Goal: Information Seeking & Learning: Check status

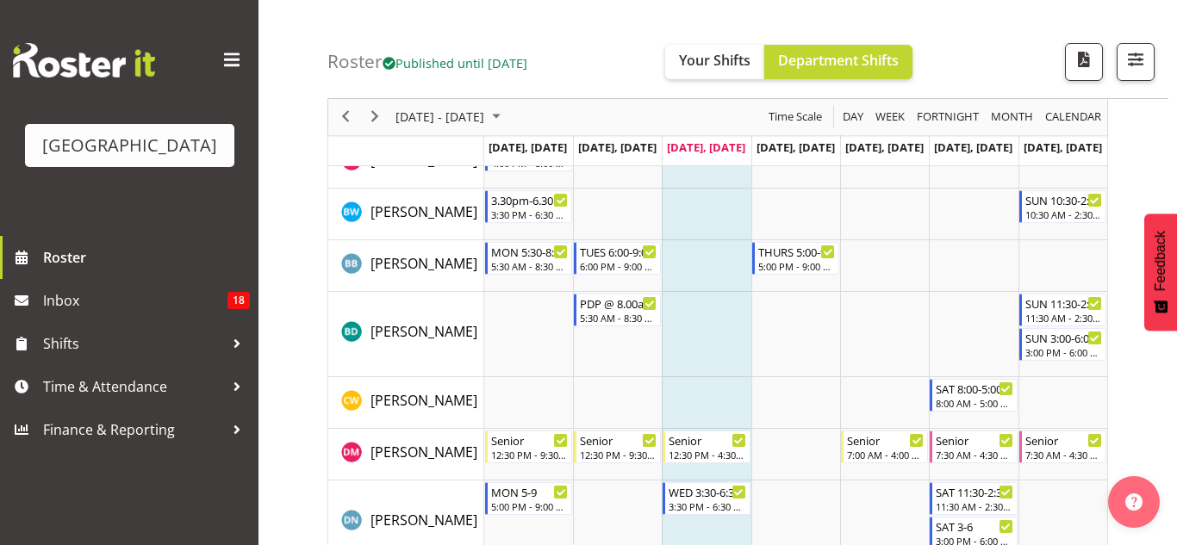
scroll to position [264, 0]
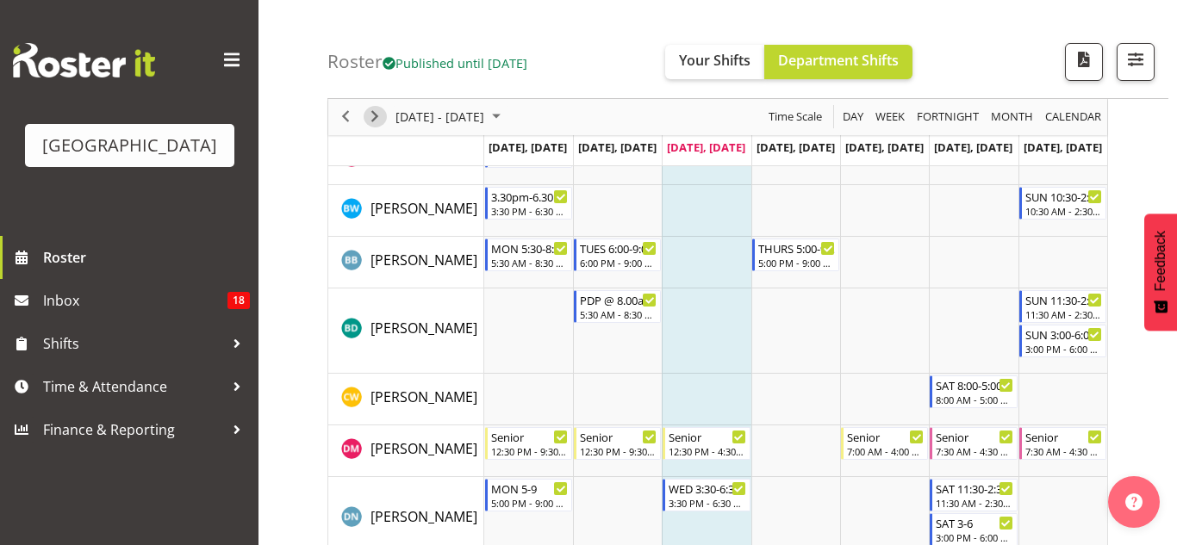
click at [370, 115] on span "Next" at bounding box center [375, 118] width 21 height 22
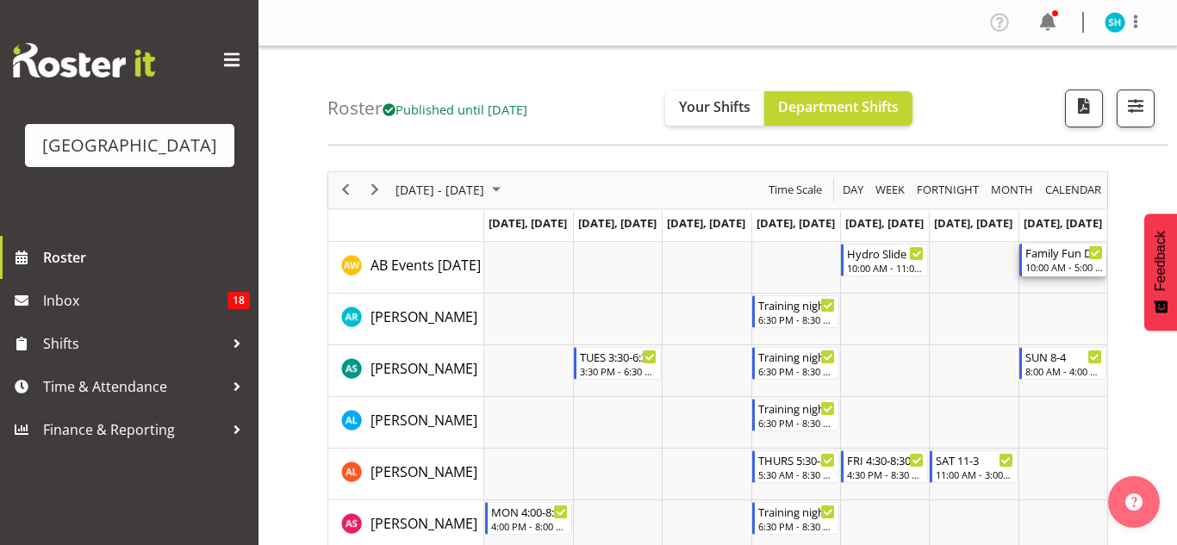
click at [1033, 254] on div "Family Fun Day x3-4 Extra Please" at bounding box center [1064, 252] width 78 height 17
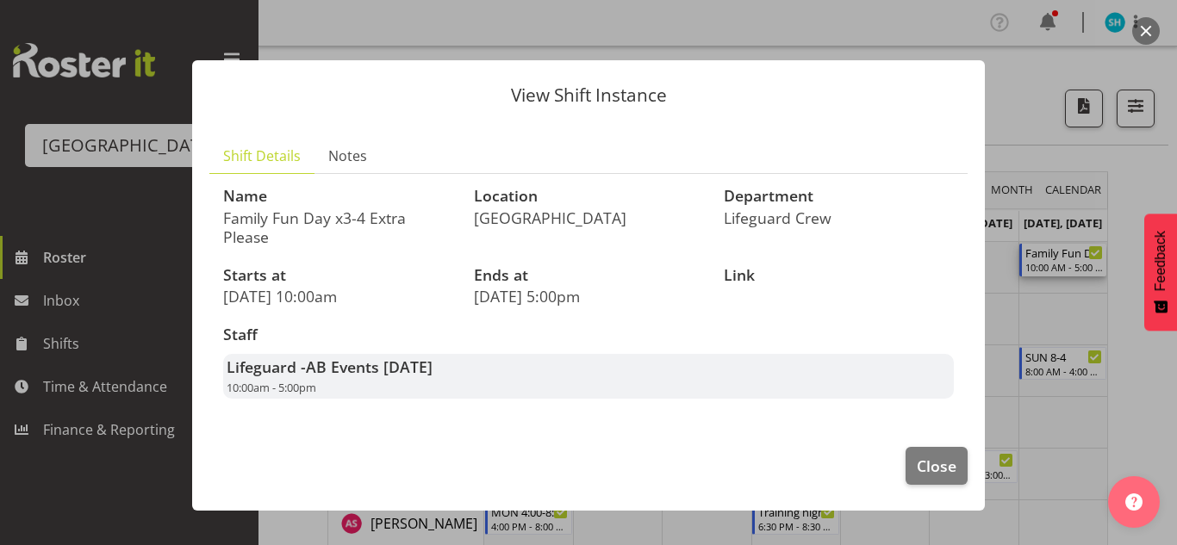
click at [959, 96] on p "View Shift Instance" at bounding box center [588, 95] width 758 height 18
click at [1005, 89] on div at bounding box center [588, 272] width 1177 height 545
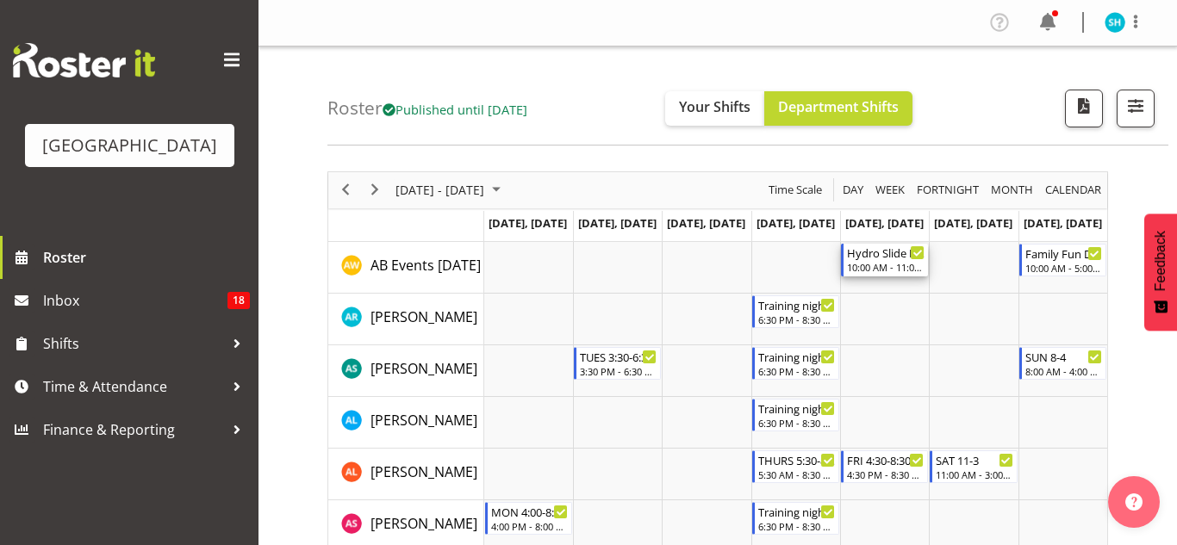
click at [872, 259] on div "Hydro Slide Booking 1x Extra IF POSSIBLE" at bounding box center [886, 252] width 78 height 17
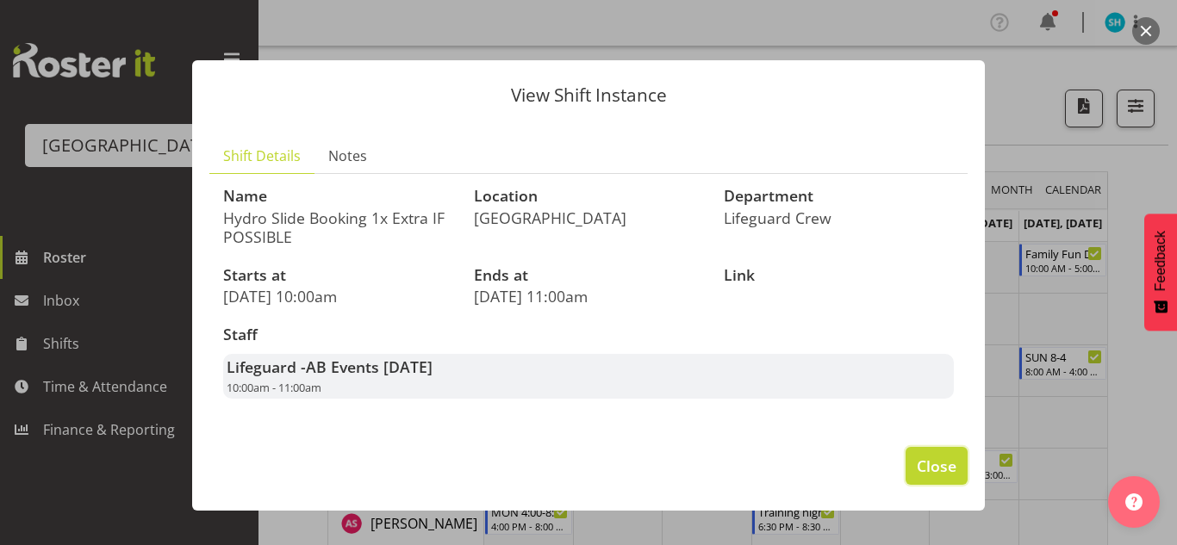
click at [927, 477] on span "Close" at bounding box center [937, 466] width 40 height 22
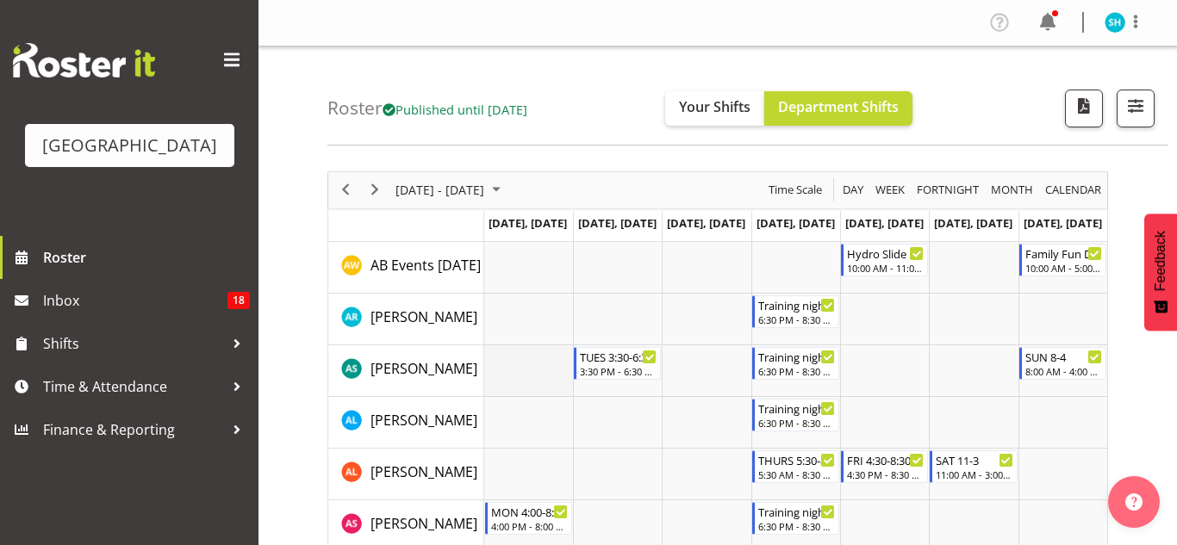
click at [527, 353] on td "Timeline Week of October 15, 2025" at bounding box center [528, 372] width 89 height 52
click at [397, 248] on td "AB Events today" at bounding box center [406, 268] width 156 height 52
click at [397, 259] on span "AB Events today" at bounding box center [426, 265] width 110 height 19
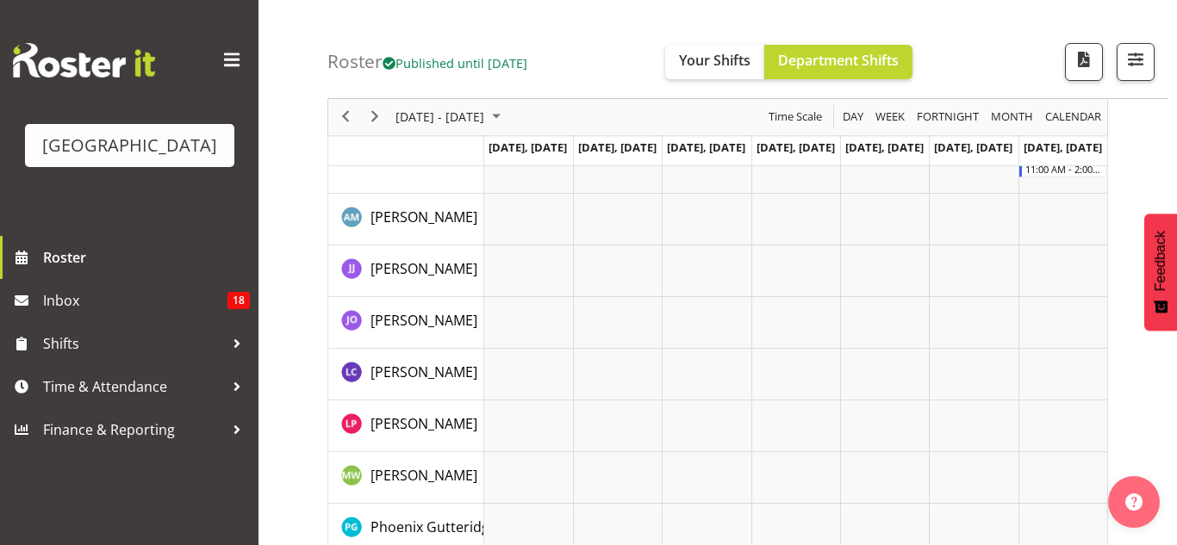
scroll to position [2500, 0]
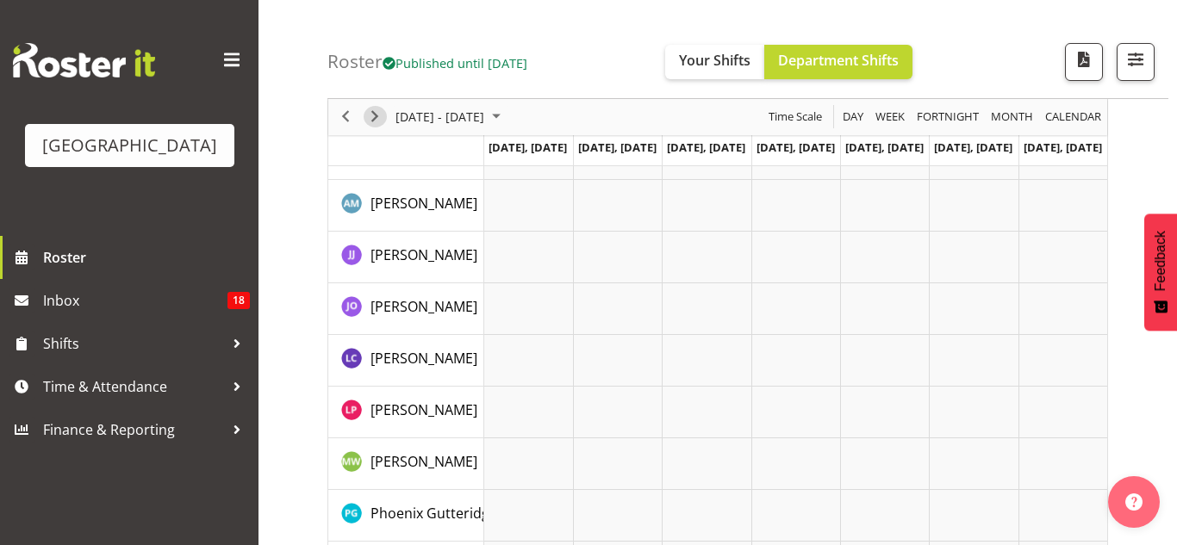
click at [371, 113] on span "Next" at bounding box center [375, 118] width 21 height 22
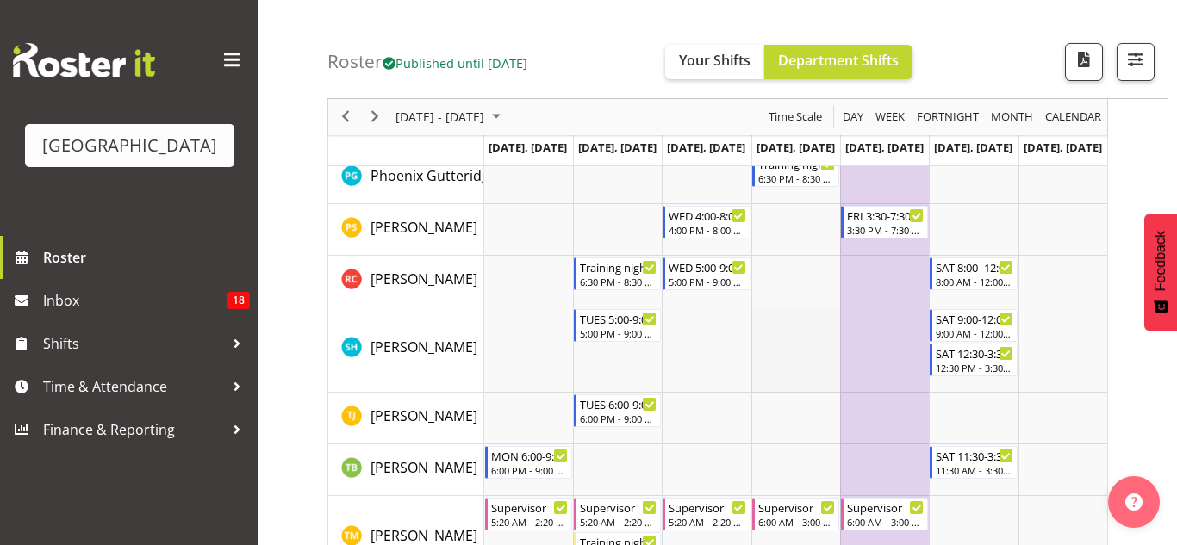
scroll to position [2024, 0]
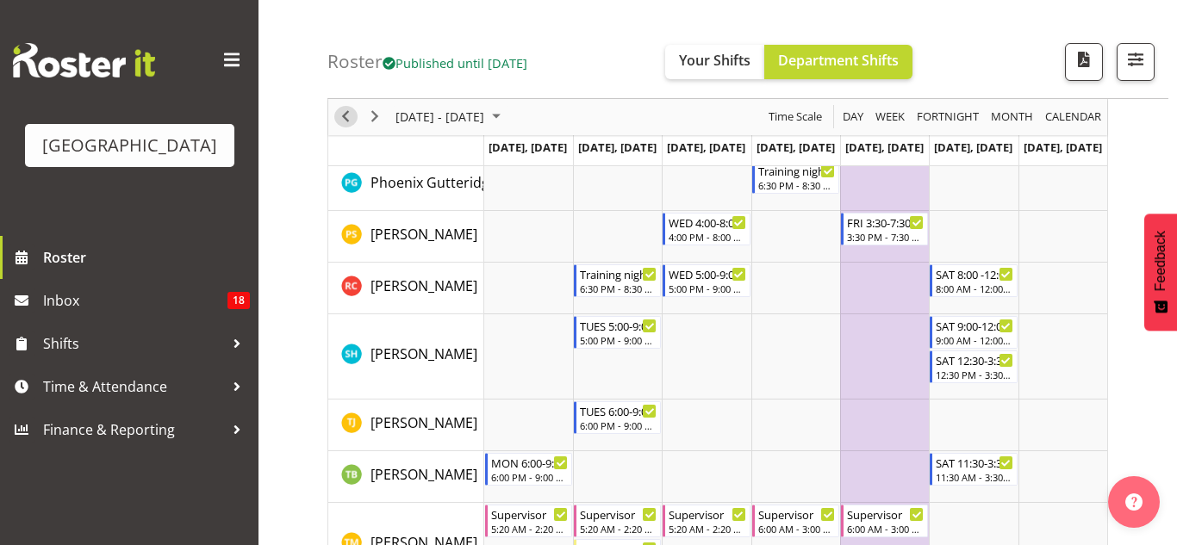
click at [348, 114] on span "Previous" at bounding box center [345, 118] width 21 height 22
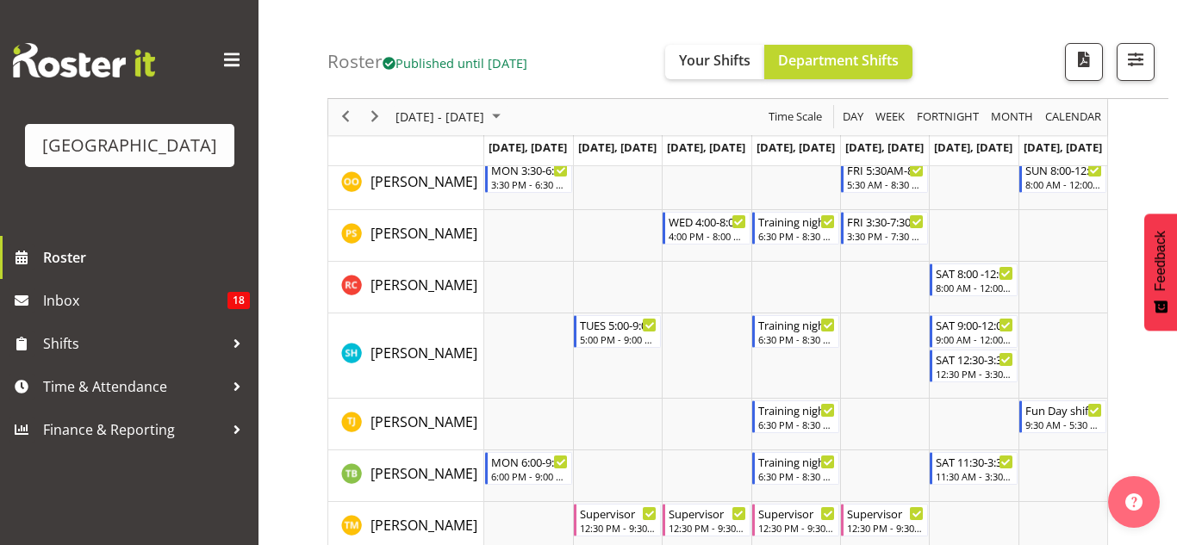
scroll to position [2041, 0]
click at [775, 325] on div "Training night" at bounding box center [797, 323] width 78 height 17
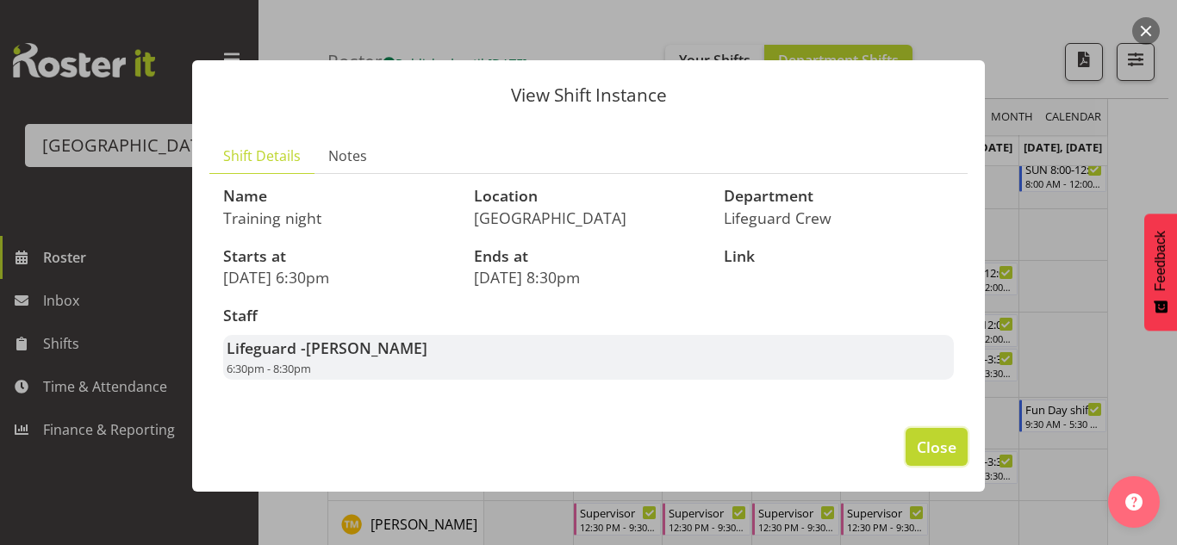
click at [930, 437] on span "Close" at bounding box center [937, 447] width 40 height 22
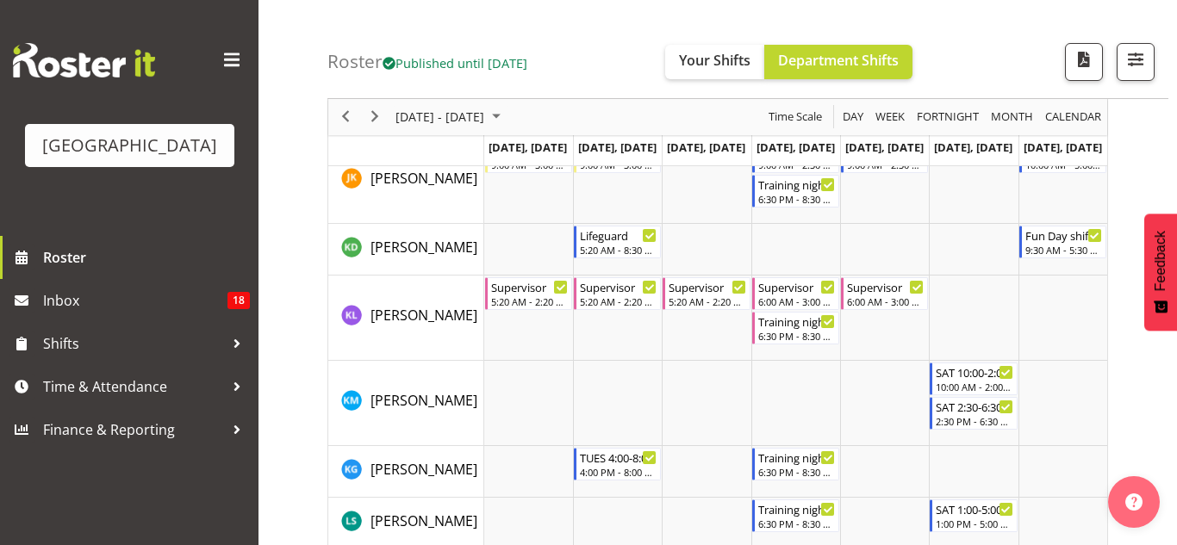
scroll to position [1119, 0]
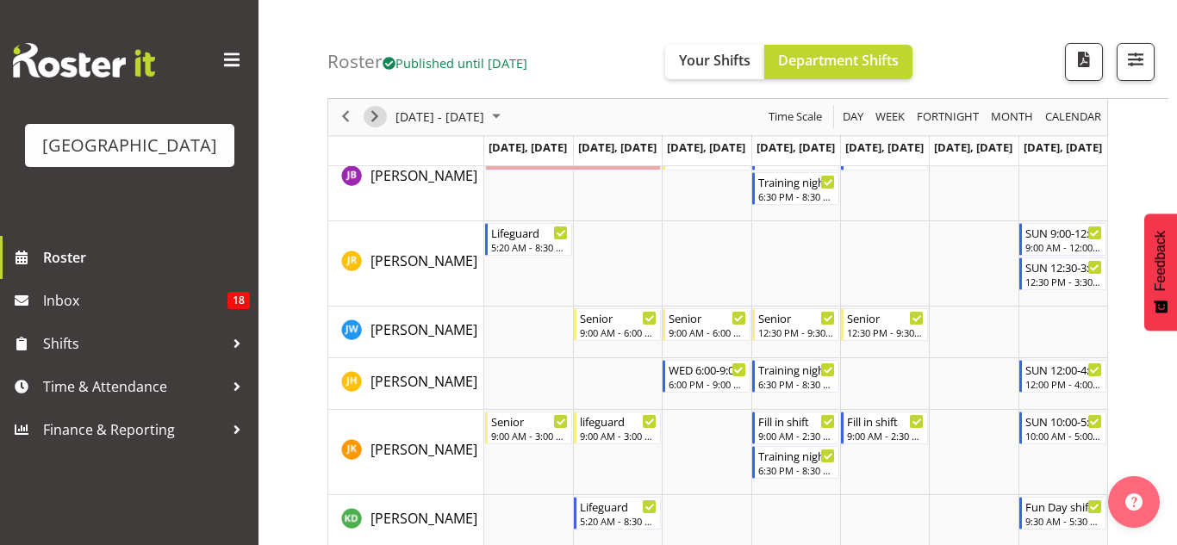
click at [367, 111] on span "Next" at bounding box center [375, 118] width 21 height 22
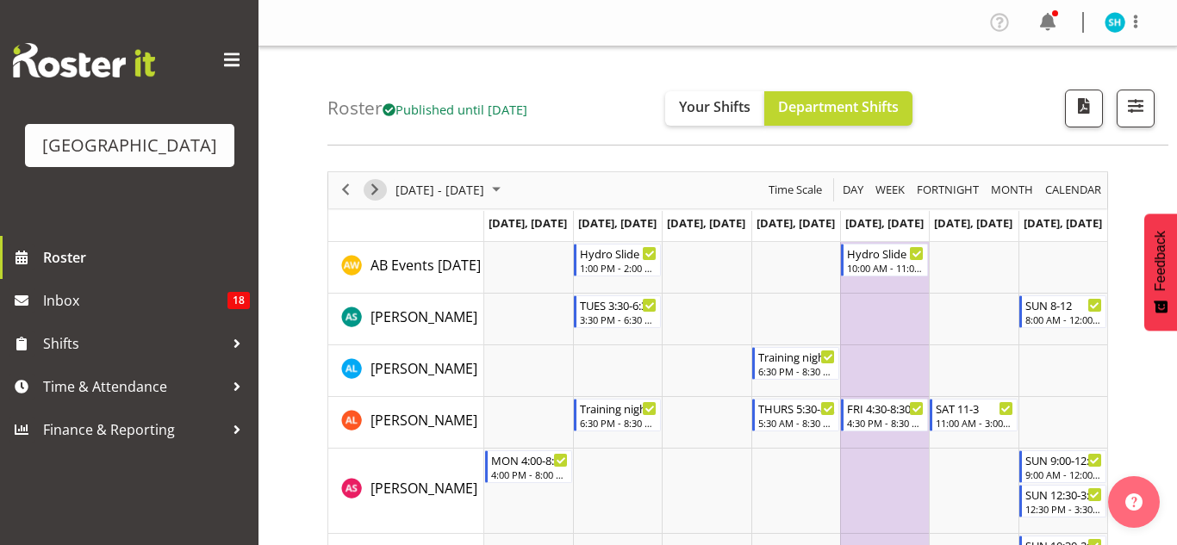
click at [368, 184] on span "Next" at bounding box center [375, 190] width 21 height 22
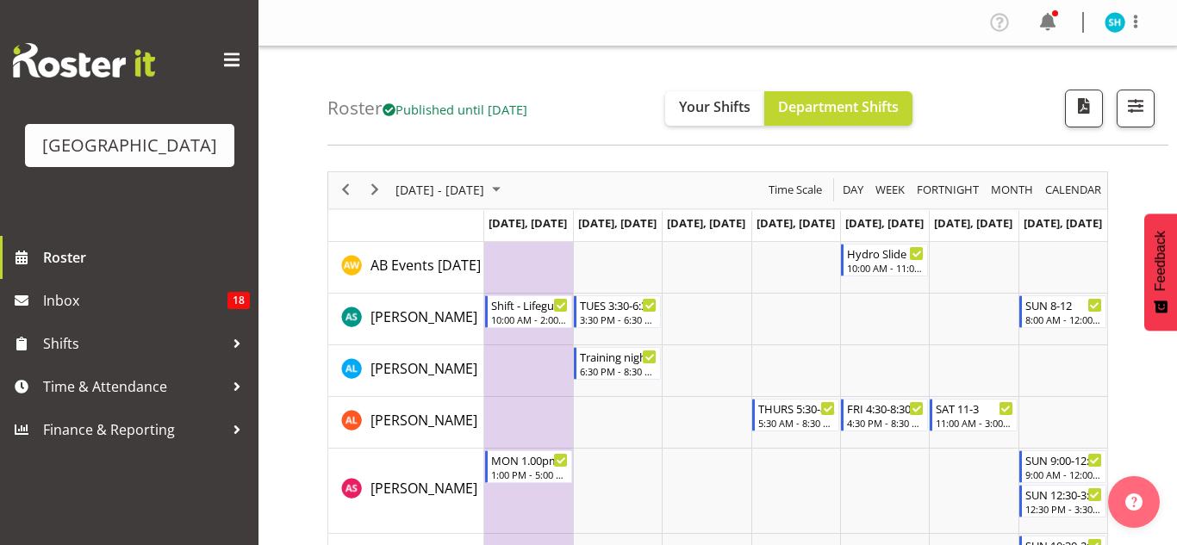
click at [807, 287] on td "Timeline Week of October 29, 2025" at bounding box center [795, 268] width 89 height 52
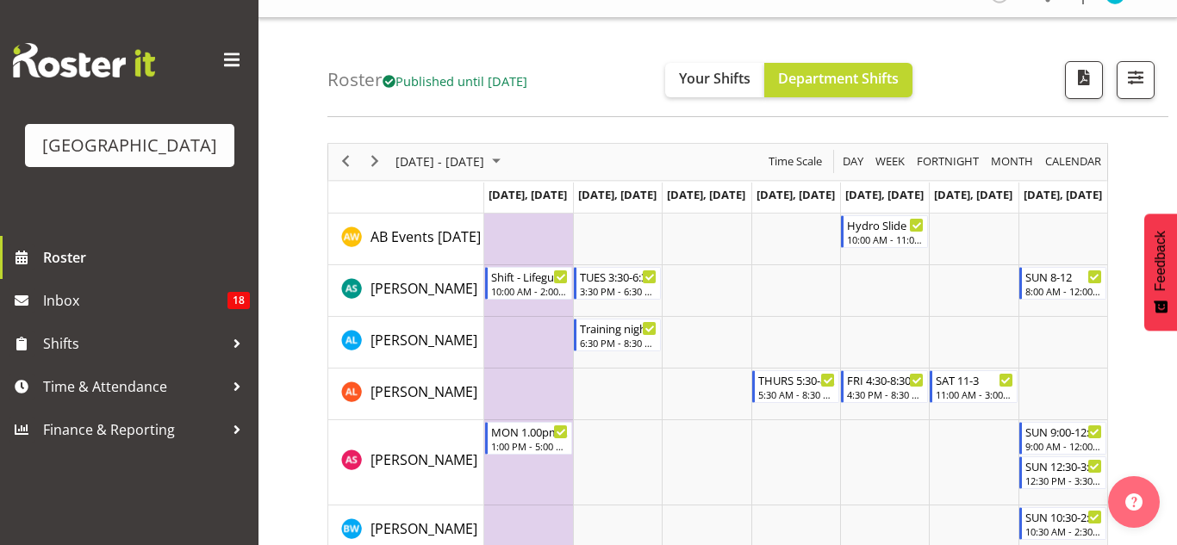
scroll to position [31, 0]
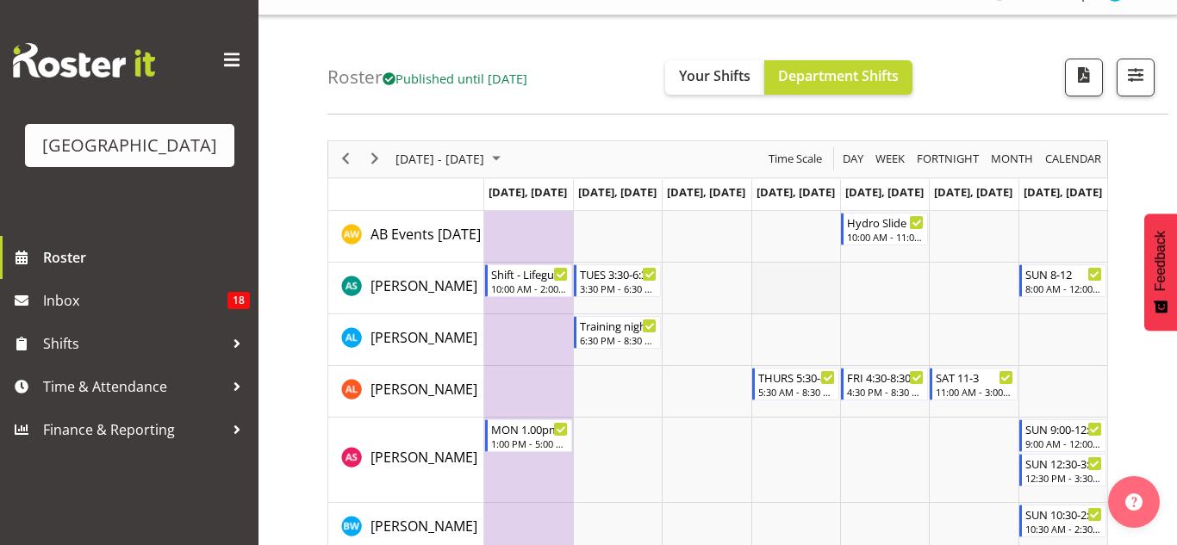
click at [805, 289] on td "Timeline Week of October 29, 2025" at bounding box center [795, 289] width 89 height 52
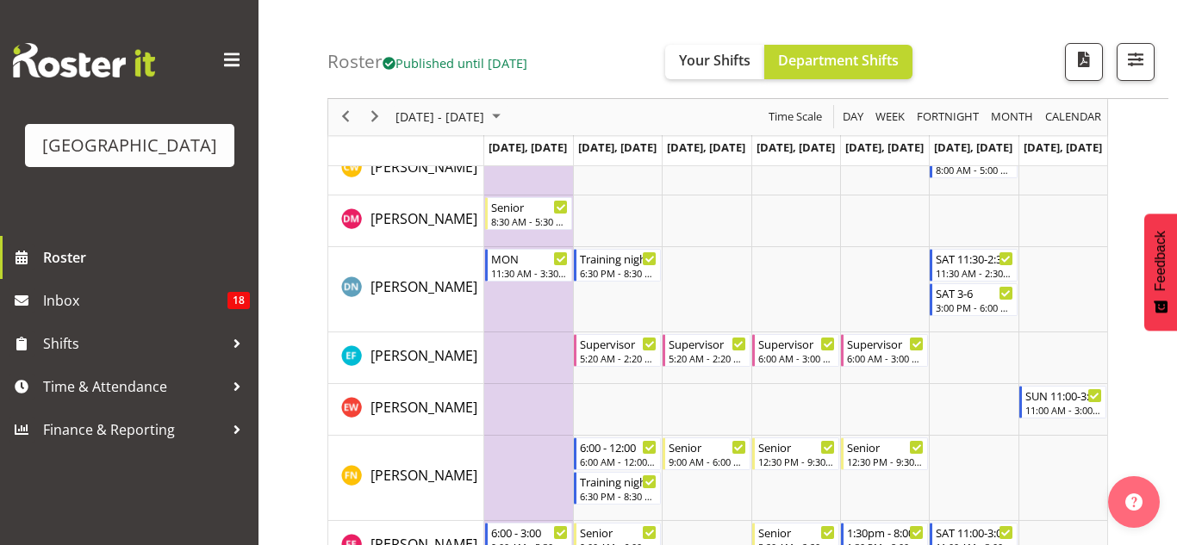
scroll to position [0, 0]
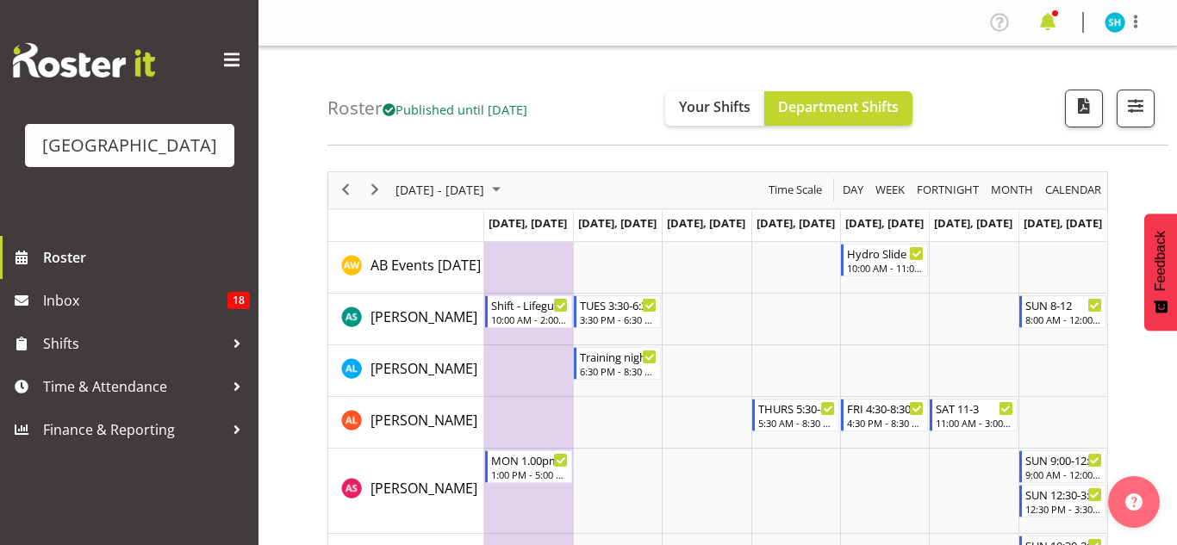
click at [1049, 22] on span at bounding box center [1048, 23] width 28 height 28
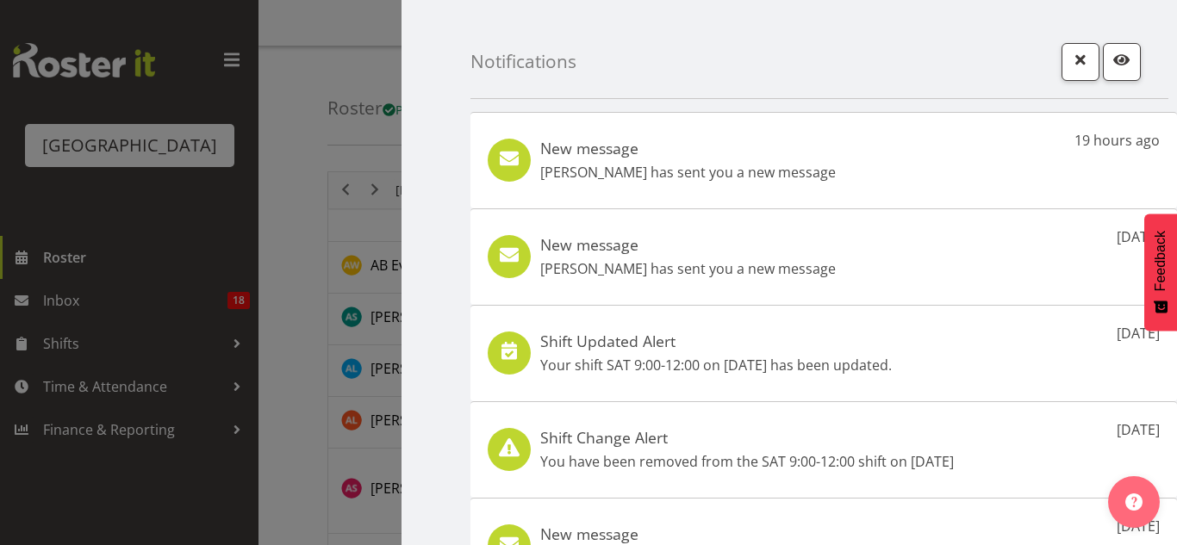
click at [826, 136] on div "New message Laurie Cook has sent you a new message 19 hours ago" at bounding box center [823, 160] width 707 height 97
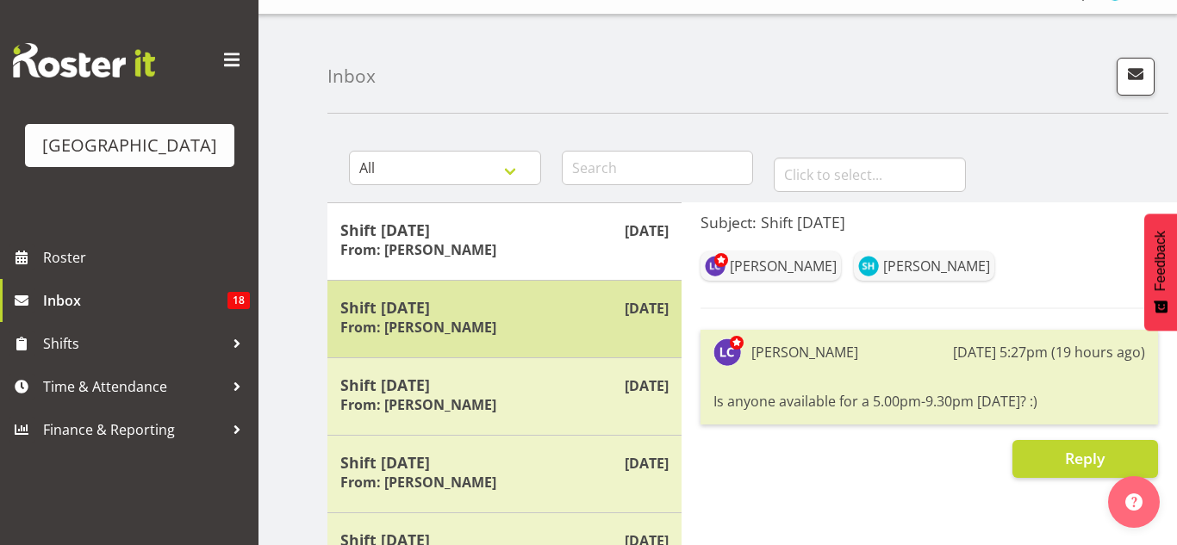
scroll to position [57, 0]
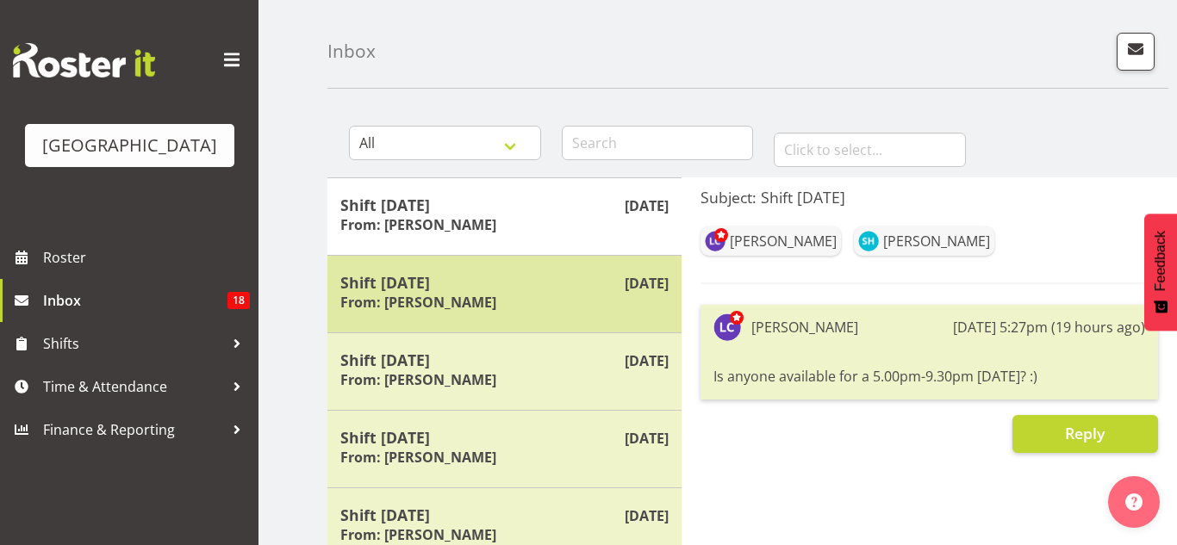
click at [598, 274] on h5 "Shift [DATE]" at bounding box center [504, 282] width 328 height 19
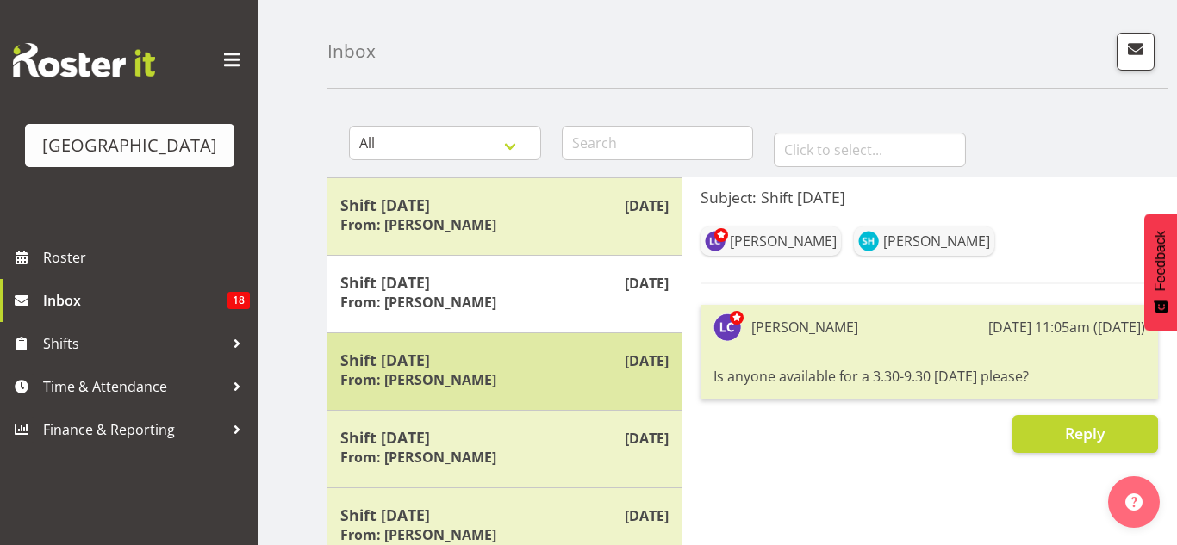
click at [581, 352] on h5 "Shift [DATE]" at bounding box center [504, 360] width 328 height 19
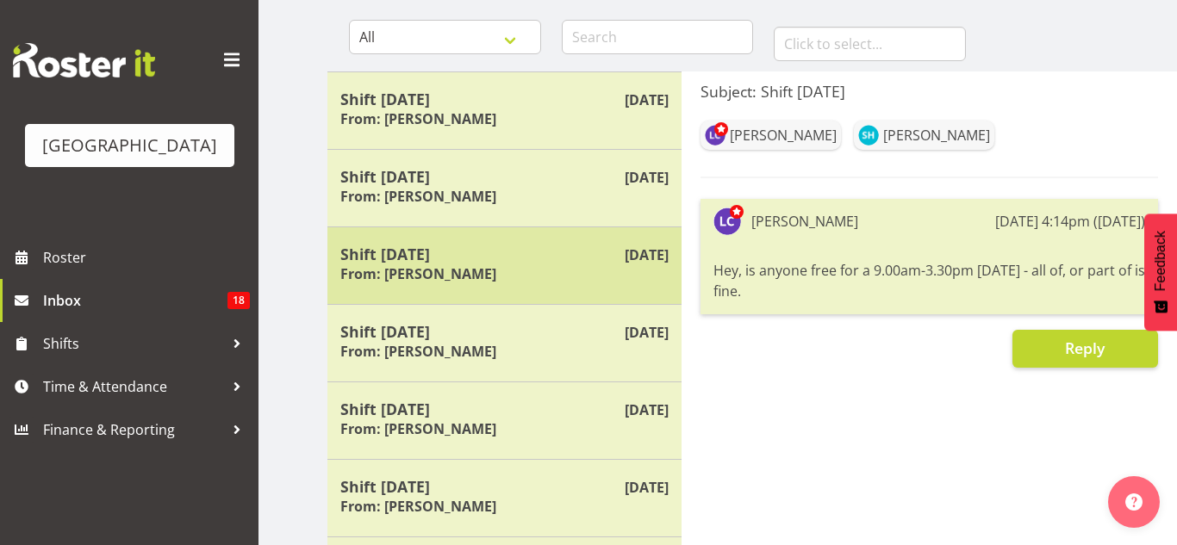
scroll to position [172, 0]
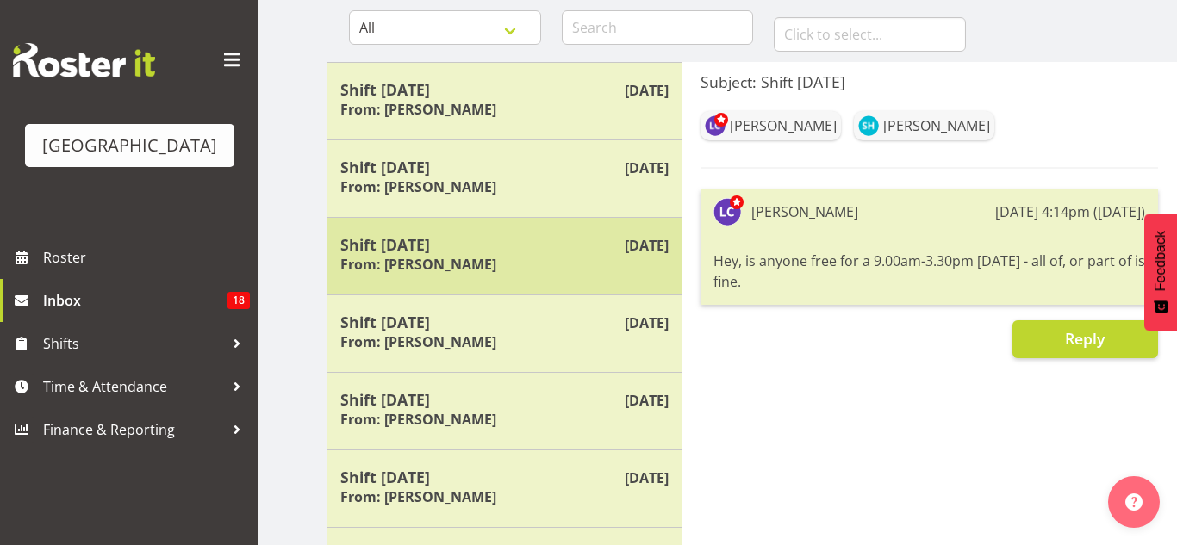
click at [581, 352] on div "Shift [DATE] From: [PERSON_NAME]" at bounding box center [504, 334] width 328 height 42
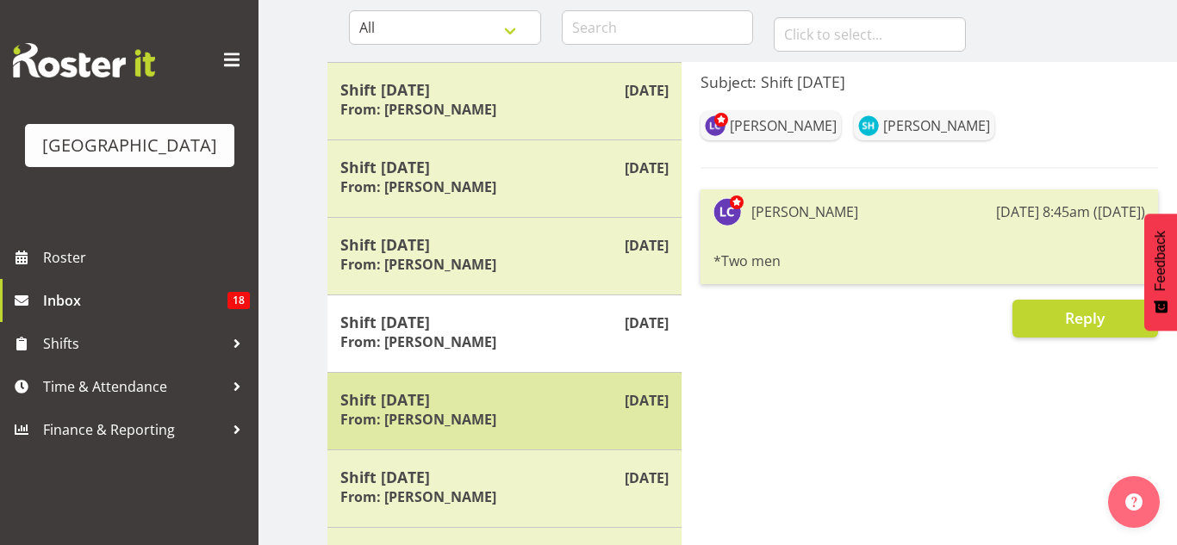
click at [565, 394] on h5 "Shift [DATE]" at bounding box center [504, 399] width 328 height 19
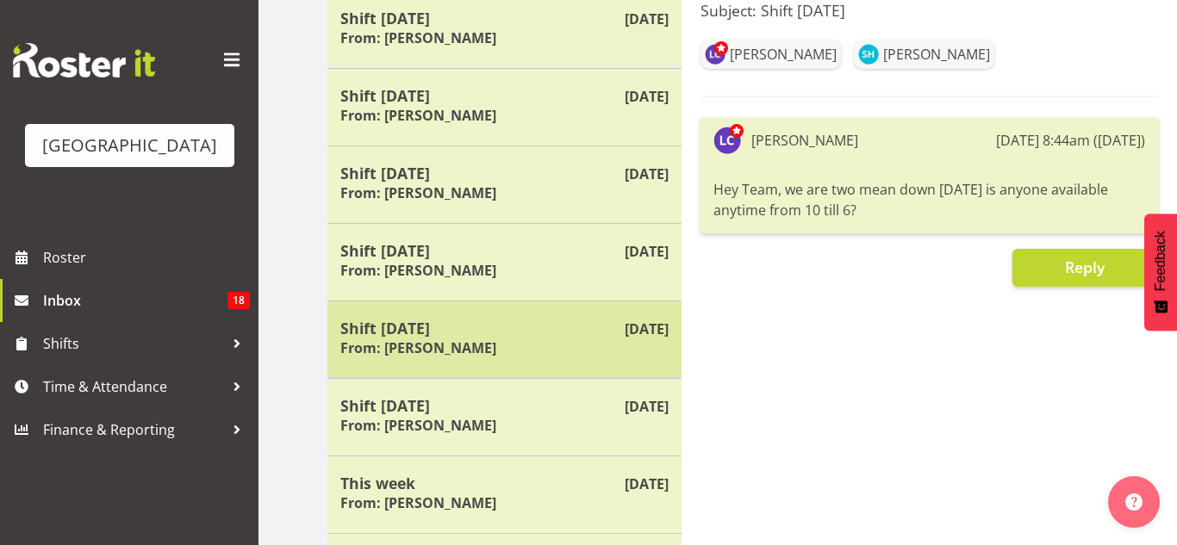
scroll to position [247, 0]
